Goal: Transaction & Acquisition: Obtain resource

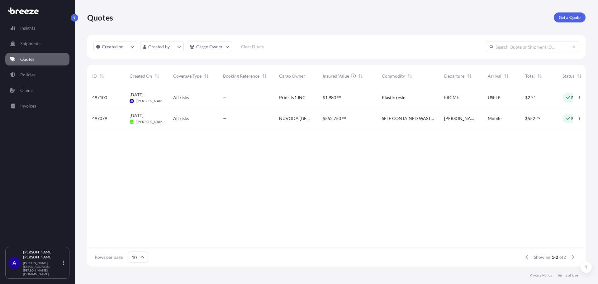
scroll to position [178, 494]
click at [565, 19] on p "Get a Quote" at bounding box center [570, 17] width 22 height 6
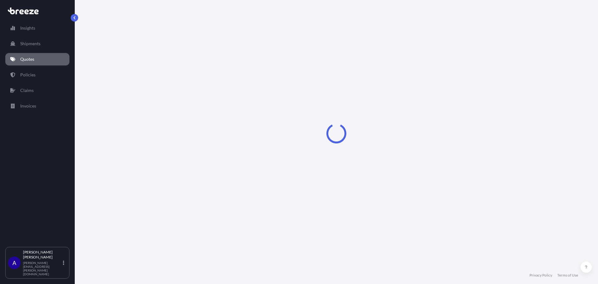
select select "Sea"
select select "1"
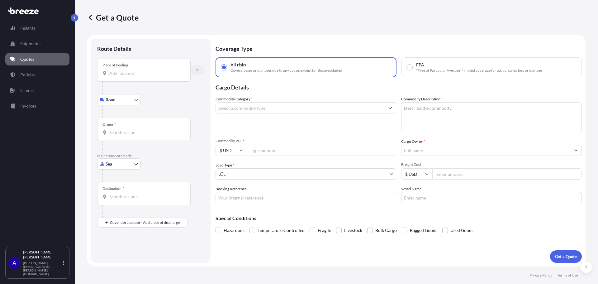
click at [200, 68] on button "button" at bounding box center [198, 70] width 14 height 10
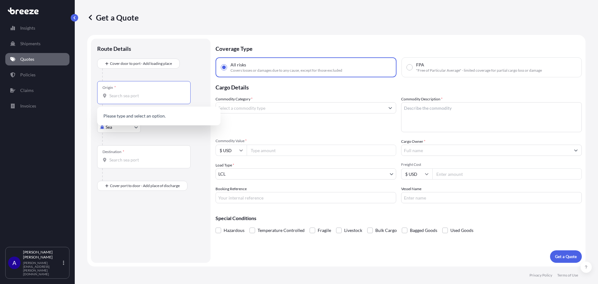
click at [130, 97] on input "Origin *" at bounding box center [145, 95] width 73 height 6
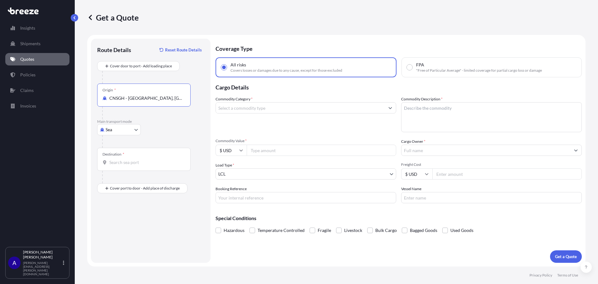
type input "CNSGH - [GEOGRAPHIC_DATA], [GEOGRAPHIC_DATA]"
click at [119, 163] on input "Destination *" at bounding box center [145, 162] width 73 height 6
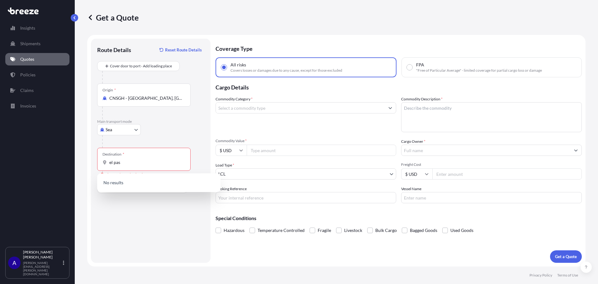
click at [125, 165] on div "Destination * el pas" at bounding box center [143, 159] width 93 height 23
click at [125, 165] on input "el pas" at bounding box center [145, 162] width 73 height 6
type input "e"
click at [179, 150] on div "Destination *" at bounding box center [143, 159] width 93 height 23
click at [179, 159] on input "Destination * Please select a destination" at bounding box center [145, 162] width 73 height 6
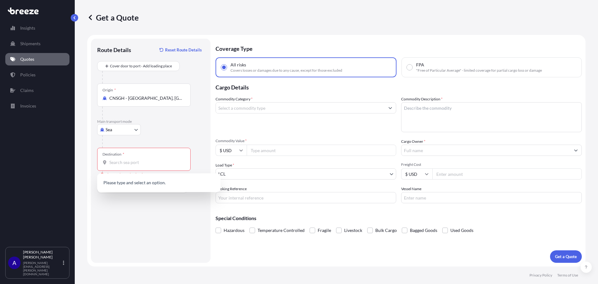
click at [173, 139] on div at bounding box center [153, 141] width 102 height 12
click at [133, 164] on input "Destination * Please select a destination" at bounding box center [145, 162] width 73 height 6
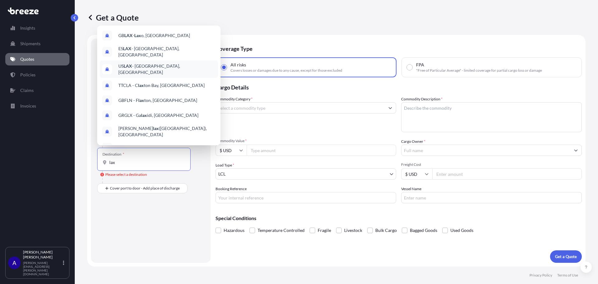
click at [142, 67] on span "US LAX - [GEOGRAPHIC_DATA], [GEOGRAPHIC_DATA]" at bounding box center [166, 69] width 97 height 12
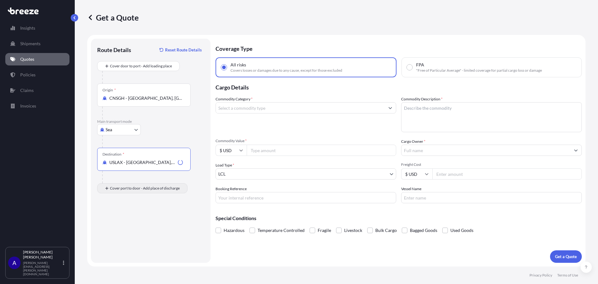
type input "USLAX - [GEOGRAPHIC_DATA], [GEOGRAPHIC_DATA]"
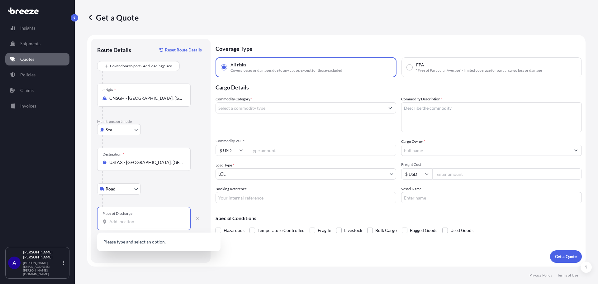
click at [121, 223] on input "Place of Discharge" at bounding box center [145, 221] width 73 height 6
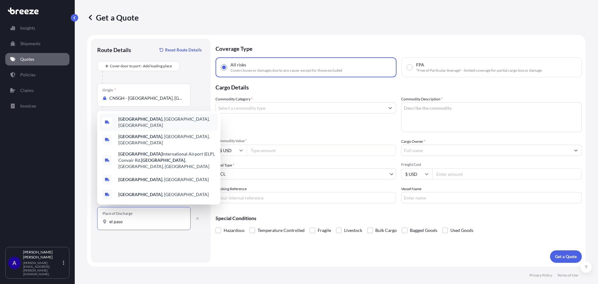
click at [130, 121] on b "[GEOGRAPHIC_DATA]" at bounding box center [140, 118] width 44 height 5
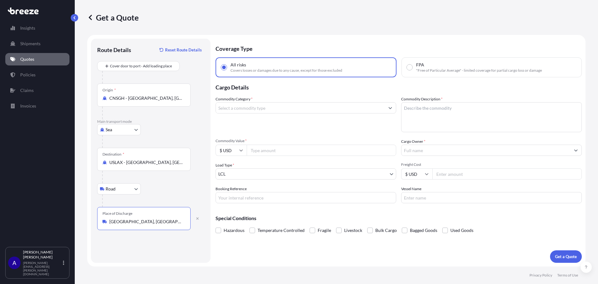
type input "[GEOGRAPHIC_DATA], [GEOGRAPHIC_DATA], [GEOGRAPHIC_DATA]"
